Goal: Navigation & Orientation: Find specific page/section

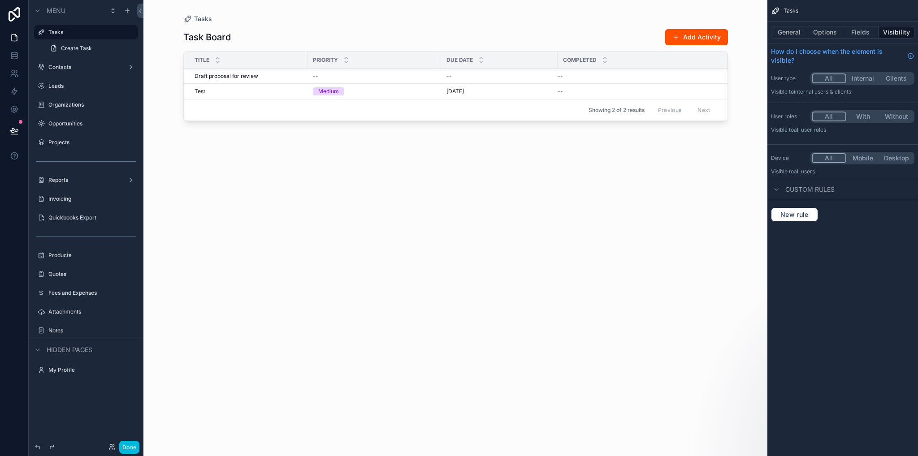
click at [16, 13] on icon at bounding box center [14, 14] width 18 height 14
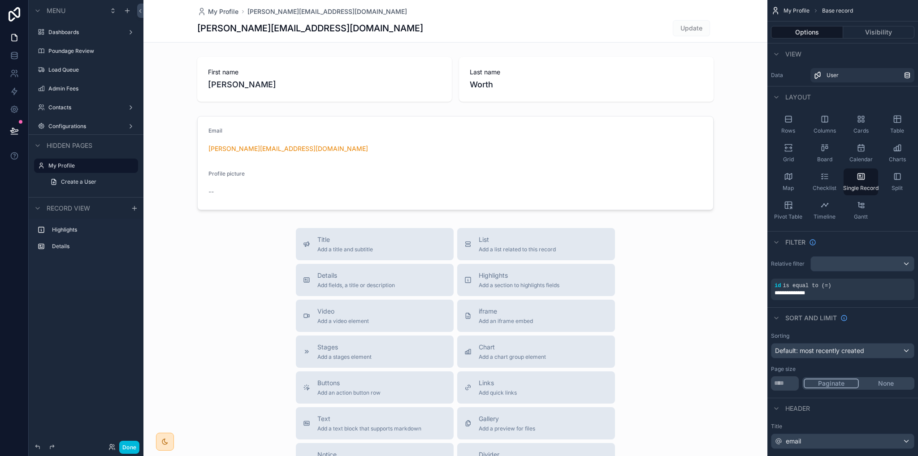
click at [64, 34] on label "Dashboards" at bounding box center [84, 32] width 72 height 7
